Goal: Transaction & Acquisition: Purchase product/service

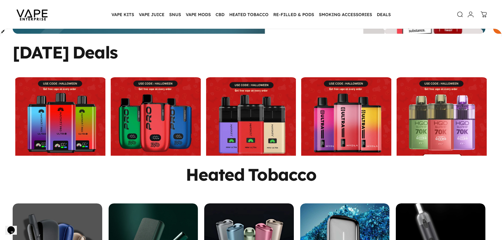
scroll to position [183, 0]
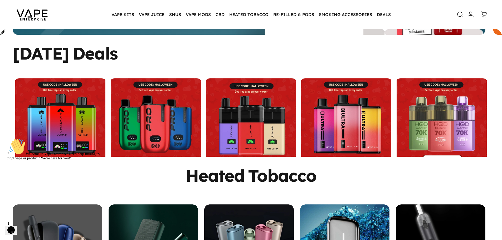
click at [164, 121] on link at bounding box center [155, 123] width 93 height 90
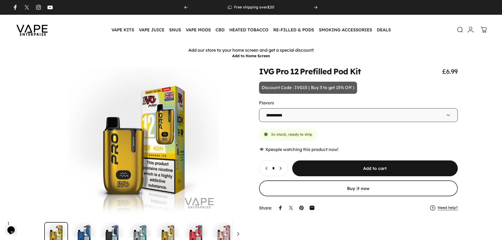
click at [345, 116] on select "**********" at bounding box center [358, 115] width 199 height 14
select select "**********"
click at [259, 108] on select "**********" at bounding box center [358, 115] width 199 height 14
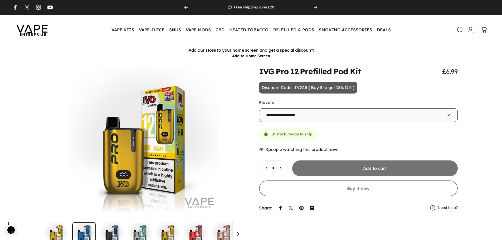
scroll to position [0, 199]
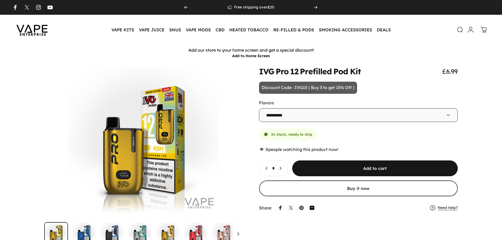
click at [337, 114] on select "**********" at bounding box center [358, 115] width 199 height 14
select select "**********"
click at [259, 108] on select "**********" at bounding box center [358, 115] width 199 height 14
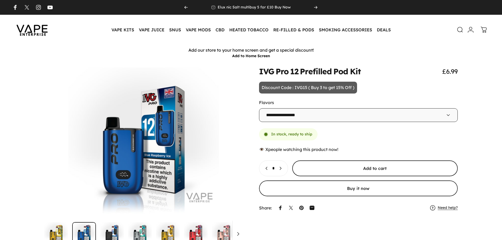
click at [370, 167] on span "submit" at bounding box center [375, 169] width 249 height 32
click at [387, 169] on span "submit" at bounding box center [375, 169] width 249 height 32
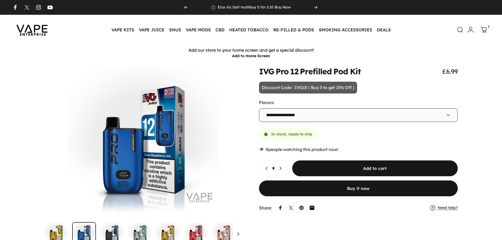
click at [359, 190] on button "Buy it now" at bounding box center [358, 189] width 199 height 16
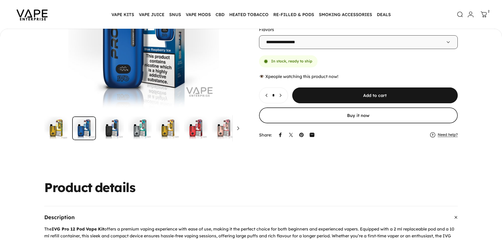
scroll to position [104, 0]
click at [283, 97] on icon "Increase quantity for IVG Pro 12 Prefilled Pod Kit" at bounding box center [280, 95] width 5 height 5
type input "*"
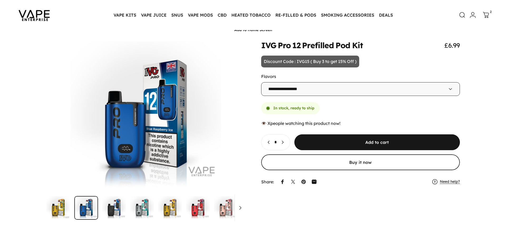
scroll to position [26, 0]
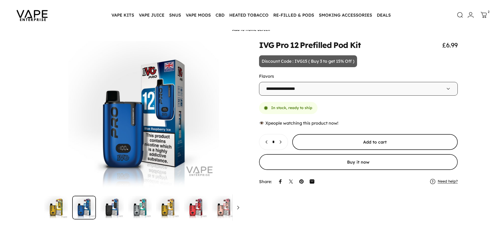
click at [355, 144] on span "submit" at bounding box center [375, 142] width 249 height 32
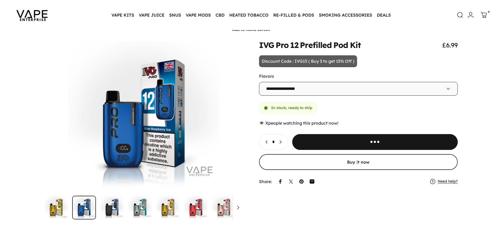
click at [482, 14] on icon at bounding box center [484, 15] width 6 height 6
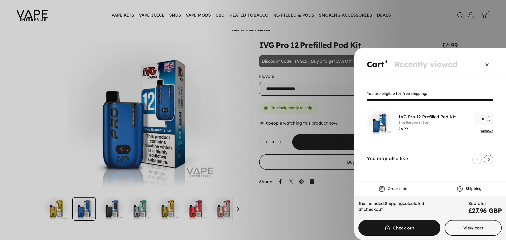
click at [490, 121] on button "Decrease quantity for IVG Pro 12 Prefilled Pod Kit" at bounding box center [490, 122] width 6 height 6
type input "*"
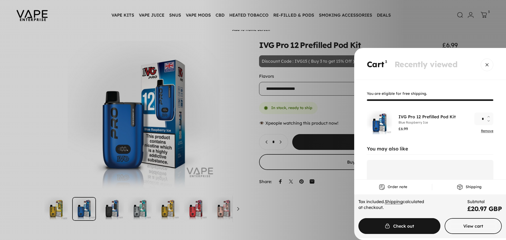
click at [489, 117] on button "Increase quantity for IVG Pro 12 Prefilled Pod Kit" at bounding box center [490, 116] width 6 height 6
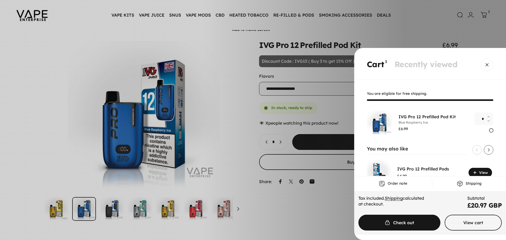
click at [488, 116] on button "Increase quantity for IVG Pro 12 Prefilled Pod Kit" at bounding box center [490, 116] width 6 height 6
type input "*"
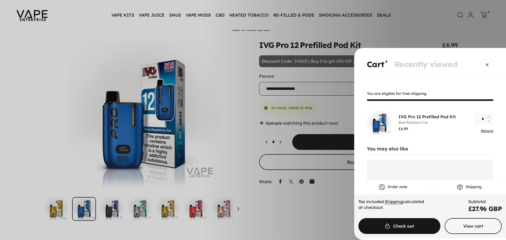
click at [488, 116] on button "Increase quantity for IVG Pro 12 Prefilled Pod Kit" at bounding box center [490, 116] width 6 height 6
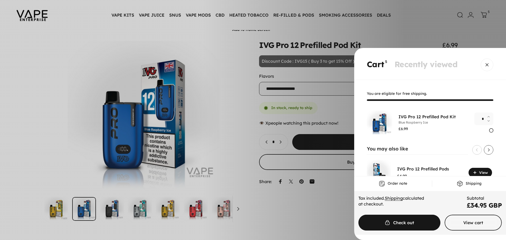
click at [488, 116] on button "Increase quantity for IVG Pro 12 Prefilled Pod Kit" at bounding box center [490, 116] width 6 height 6
type input "*"
click at [487, 115] on button "Increase quantity for IVG Pro 12 Prefilled Pod Kit" at bounding box center [490, 116] width 6 height 6
type input "*"
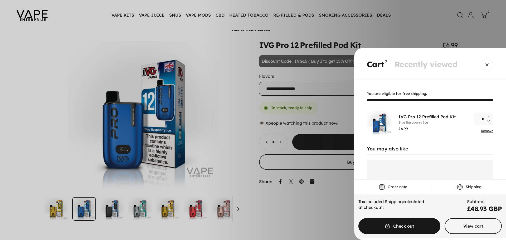
click at [487, 116] on button "Increase quantity for IVG Pro 12 Prefilled Pod Kit" at bounding box center [490, 116] width 6 height 6
type input "*"
click at [487, 116] on button "Increase quantity for IVG Pro 12 Prefilled Pod Kit" at bounding box center [490, 116] width 6 height 6
type input "*"
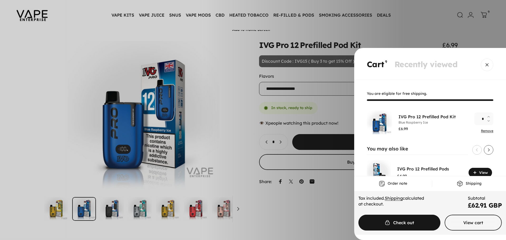
click at [487, 116] on button "Increase quantity for IVG Pro 12 Prefilled Pod Kit" at bounding box center [490, 116] width 6 height 6
type input "**"
drag, startPoint x: 430, startPoint y: 57, endPoint x: 317, endPoint y: 105, distance: 123.0
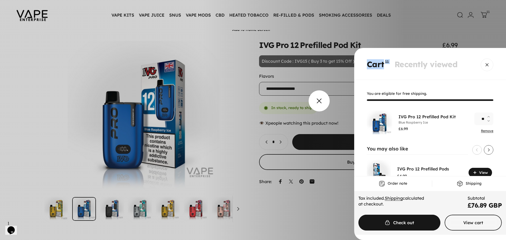
click at [317, 105] on cart-drawer "Cart 11 Recently viewed Cart You are eligible for free shipping. IVG Pro 12 Pre…" at bounding box center [253, 144] width 506 height 192
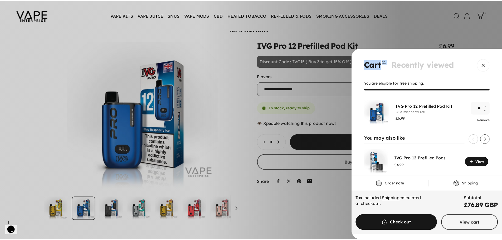
scroll to position [21, 0]
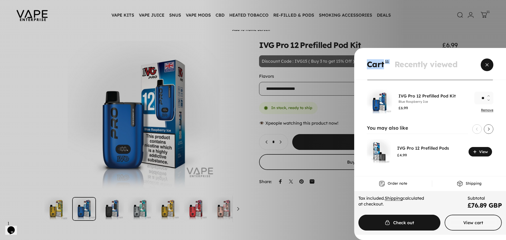
click at [486, 67] on span "Close" at bounding box center [487, 64] width 19 height 25
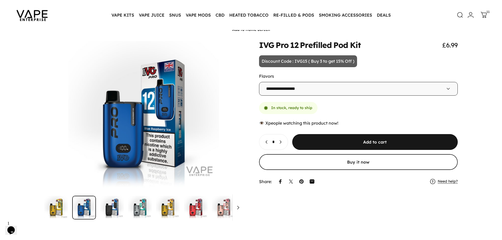
click at [283, 142] on icon "Increase quantity for IVG Pro 12 Prefilled Pod Kit" at bounding box center [280, 141] width 5 height 5
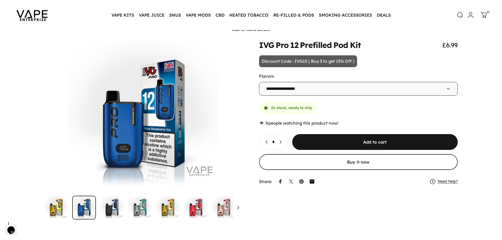
click at [283, 142] on icon "Increase quantity for IVG Pro 12 Prefilled Pod Kit" at bounding box center [280, 141] width 5 height 5
click at [285, 142] on icon "Increase quantity for IVG Pro 12 Prefilled Pod Kit" at bounding box center [282, 141] width 5 height 5
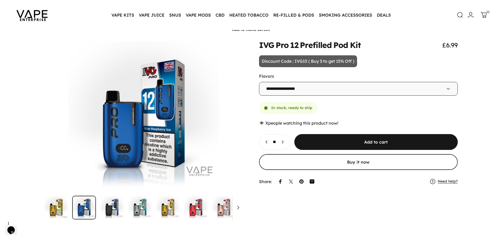
click at [285, 142] on icon "Increase quantity for IVG Pro 12 Prefilled Pod Kit" at bounding box center [282, 141] width 5 height 5
type input "**"
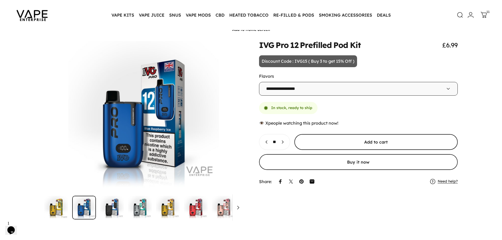
click at [377, 141] on span "submit" at bounding box center [375, 142] width 245 height 32
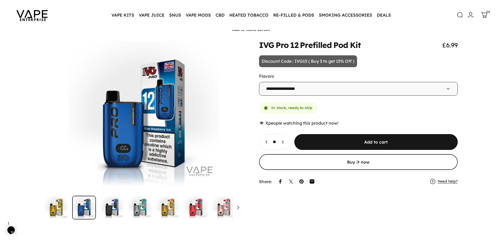
click at [486, 15] on icon at bounding box center [484, 15] width 6 height 6
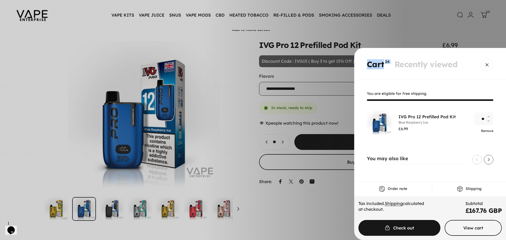
click at [486, 132] on link "Remove" at bounding box center [487, 131] width 12 height 4
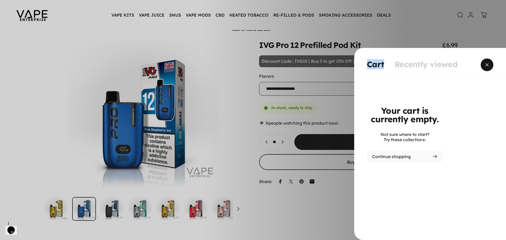
click at [487, 66] on span "Close" at bounding box center [487, 64] width 19 height 25
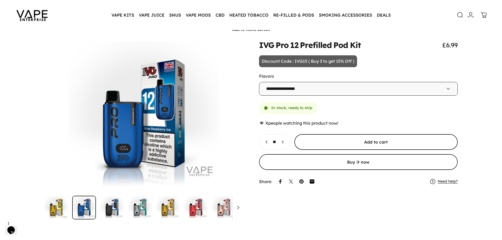
click at [386, 141] on span "submit" at bounding box center [375, 142] width 245 height 32
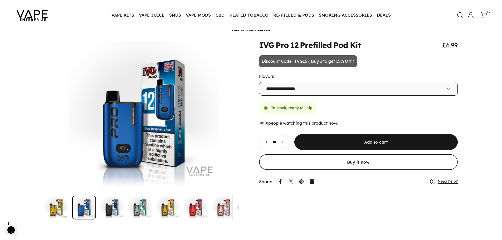
click at [484, 17] on icon at bounding box center [484, 15] width 6 height 6
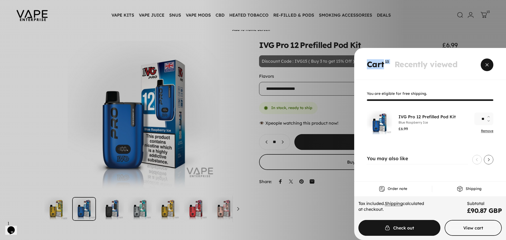
click at [488, 67] on span "Close" at bounding box center [487, 64] width 19 height 25
